Goal: Answer question/provide support

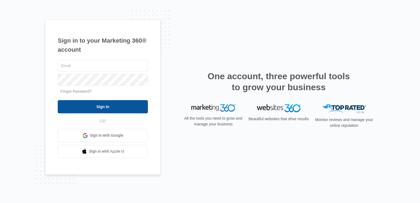
type input "[EMAIL_ADDRESS][DOMAIN_NAME]"
click at [130, 108] on input "Sign In" at bounding box center [103, 106] width 90 height 13
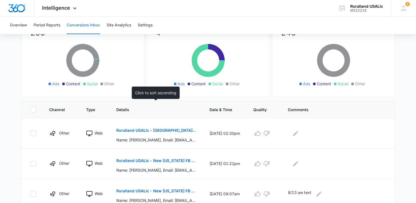
scroll to position [82, 0]
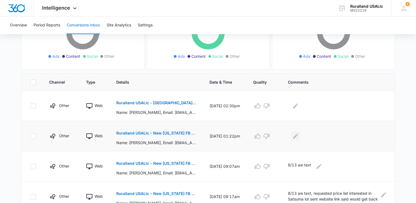
click at [298, 134] on icon "Edit Comments" at bounding box center [295, 136] width 7 height 7
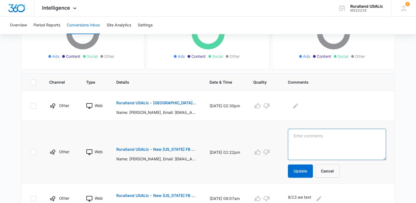
click at [298, 135] on textarea at bounding box center [337, 144] width 98 height 31
click at [279, 153] on td at bounding box center [264, 152] width 35 height 62
click at [359, 170] on form "Update Cancel" at bounding box center [337, 153] width 98 height 49
click at [322, 172] on button "Cancel" at bounding box center [327, 170] width 24 height 13
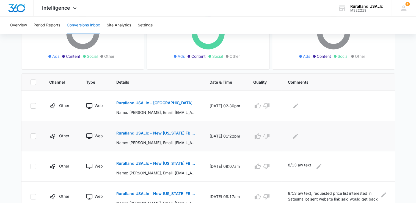
click at [134, 131] on p "Ruralland USALlc - New Florida FB Lead - M360 Notification" at bounding box center [156, 133] width 80 height 4
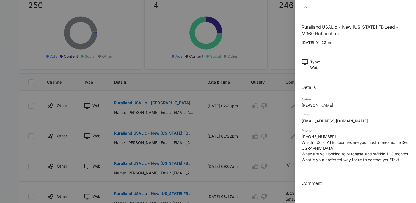
click at [306, 5] on icon "close" at bounding box center [305, 7] width 4 height 4
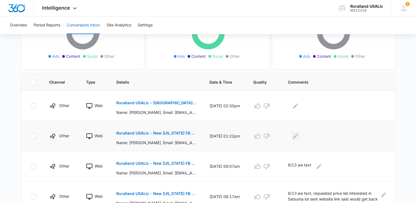
click at [298, 135] on icon "Edit Comments" at bounding box center [295, 135] width 5 height 5
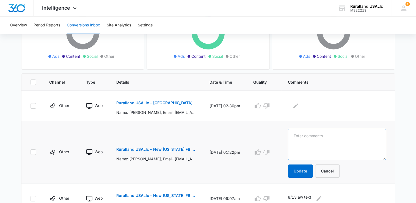
click at [298, 135] on textarea at bounding box center [337, 144] width 98 height 31
type textarea "8/13 aw text"
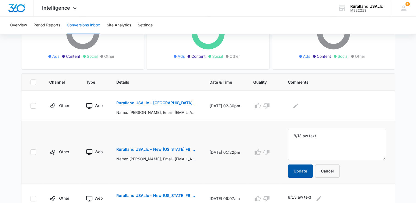
click at [308, 169] on button "Update" at bounding box center [300, 170] width 25 height 13
click at [158, 101] on p "Ruralland USALlc - New Arkansas FB Lead - M360 Notificaion" at bounding box center [156, 103] width 80 height 4
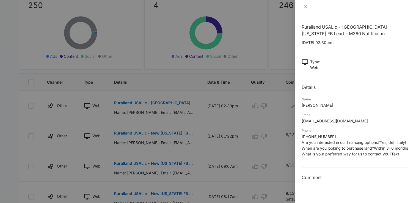
click at [305, 5] on icon "close" at bounding box center [305, 7] width 4 height 4
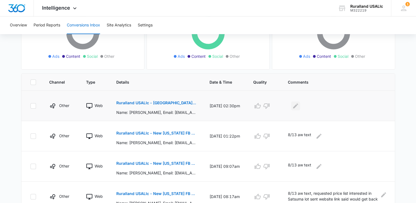
click at [298, 106] on icon "Edit Comments" at bounding box center [295, 106] width 7 height 7
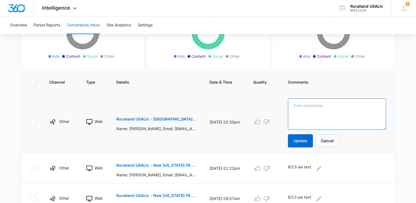
click at [299, 106] on textarea at bounding box center [337, 113] width 98 height 31
type textarea "8/13 aw text"
click at [301, 137] on button "Update" at bounding box center [300, 140] width 25 height 13
